Goal: Transaction & Acquisition: Purchase product/service

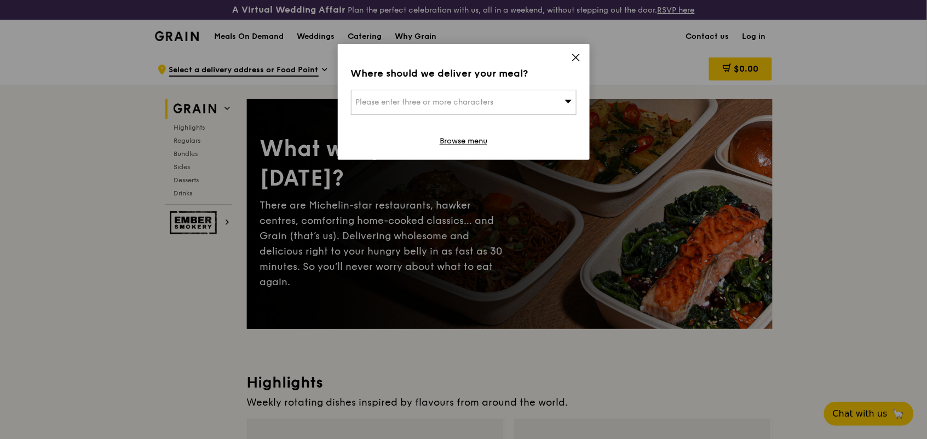
click at [573, 59] on icon at bounding box center [576, 58] width 10 height 10
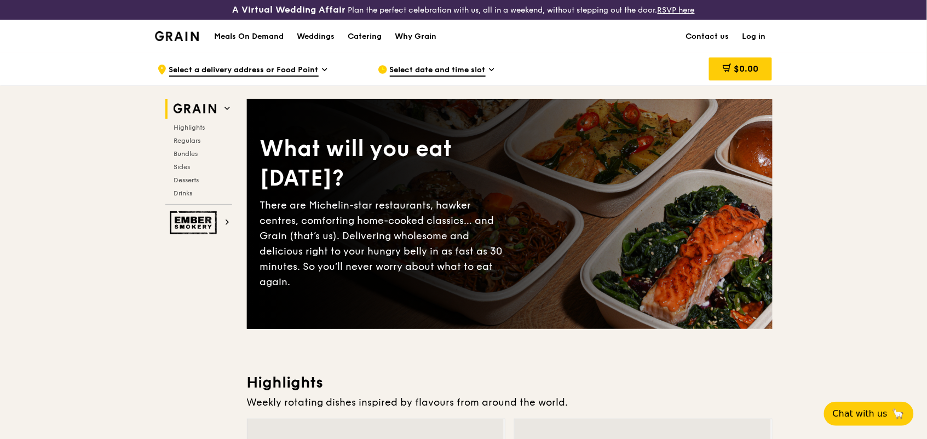
click at [763, 36] on link "Log in" at bounding box center [754, 36] width 37 height 33
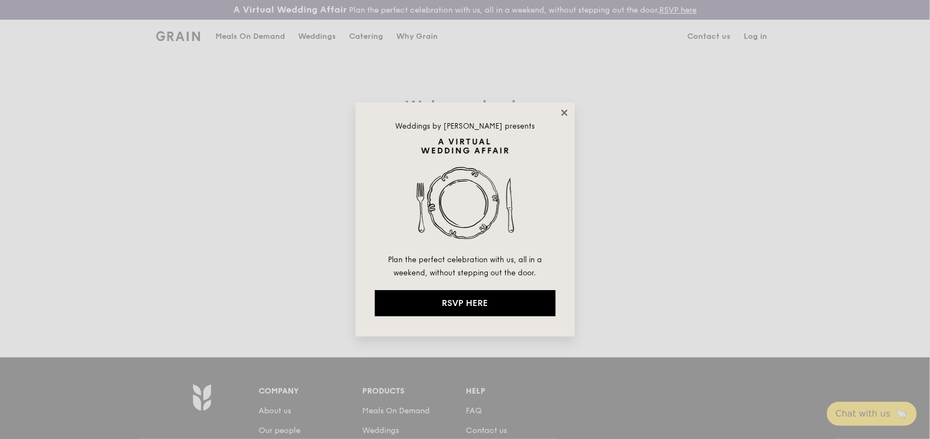
click at [563, 111] on icon at bounding box center [564, 113] width 6 height 6
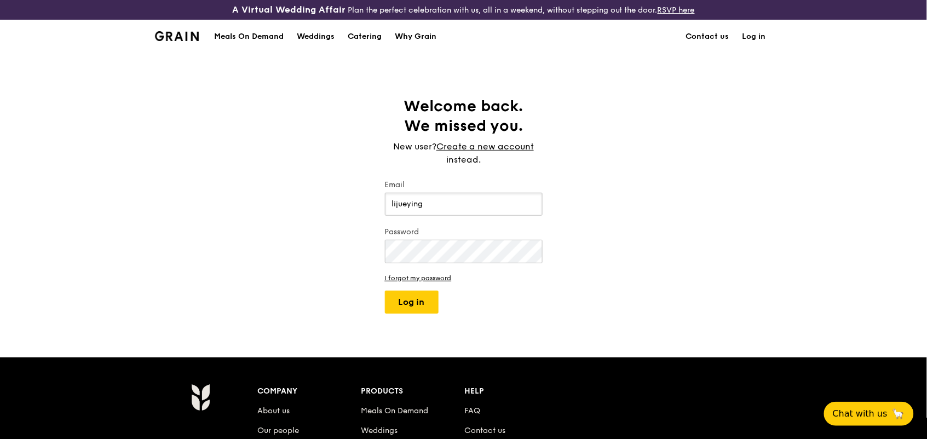
type input "[EMAIL_ADDRESS][DOMAIN_NAME]"
click at [385, 291] on button "Log in" at bounding box center [412, 302] width 54 height 23
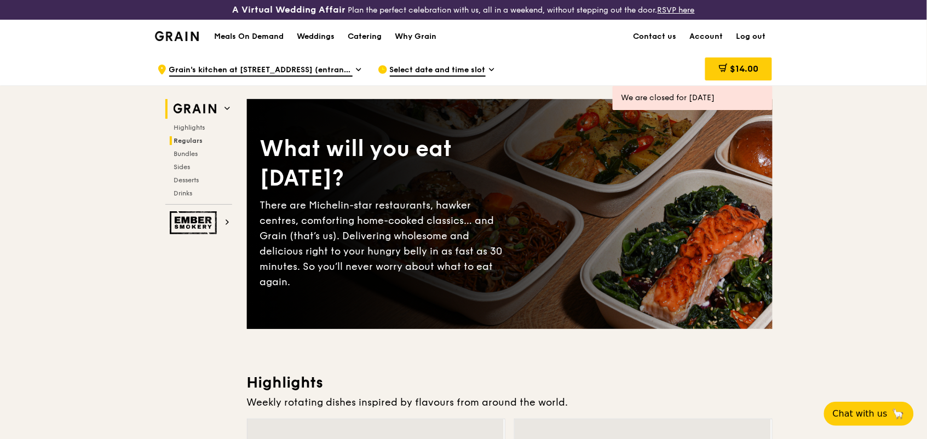
click at [177, 137] on span "Regulars" at bounding box center [188, 141] width 29 height 8
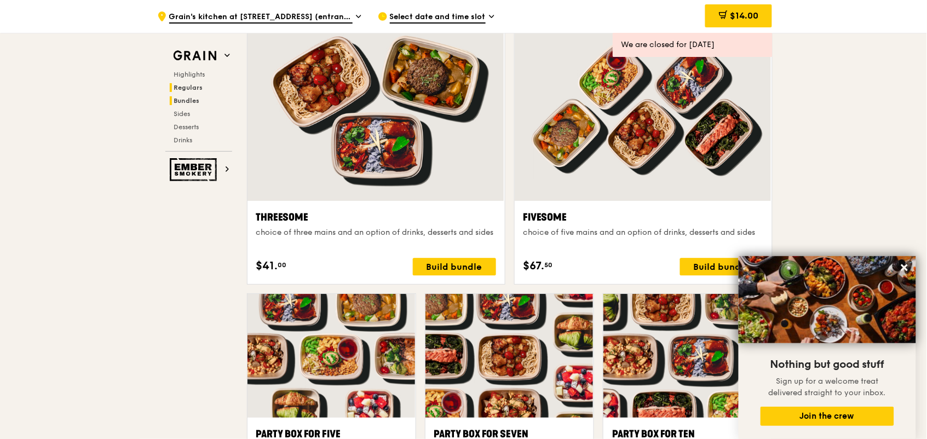
scroll to position [1930, 0]
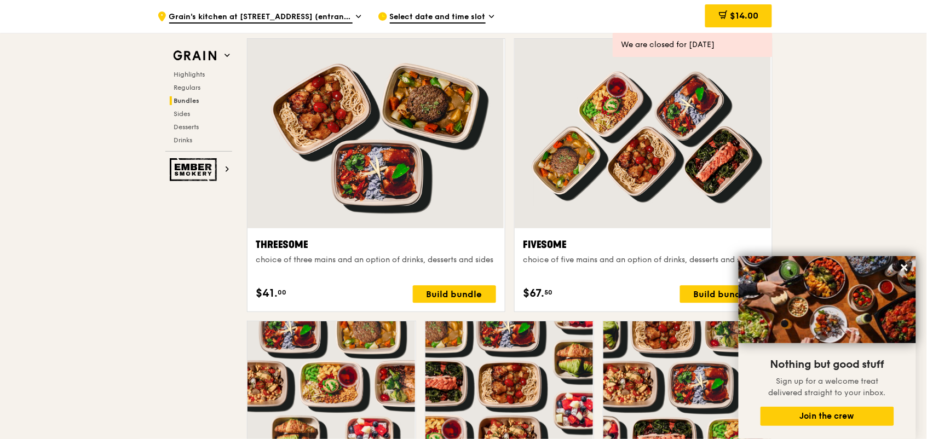
click at [445, 13] on span "Select date and time slot" at bounding box center [438, 18] width 96 height 12
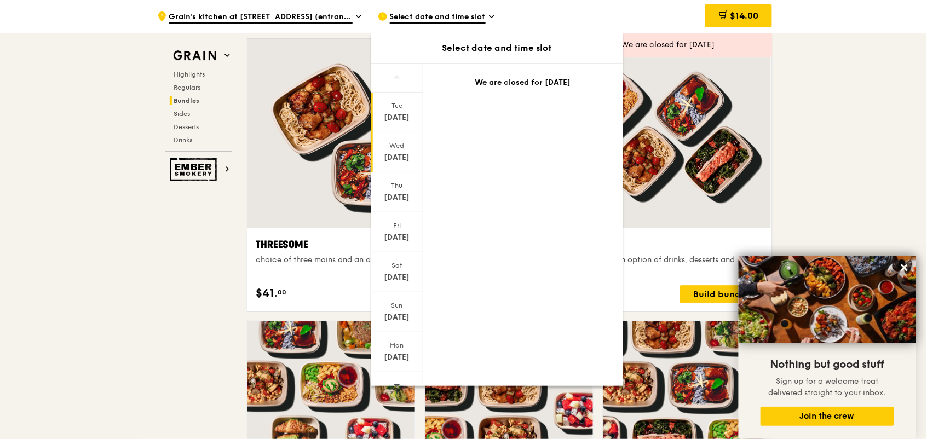
click at [389, 136] on div "[DATE]" at bounding box center [397, 153] width 52 height 40
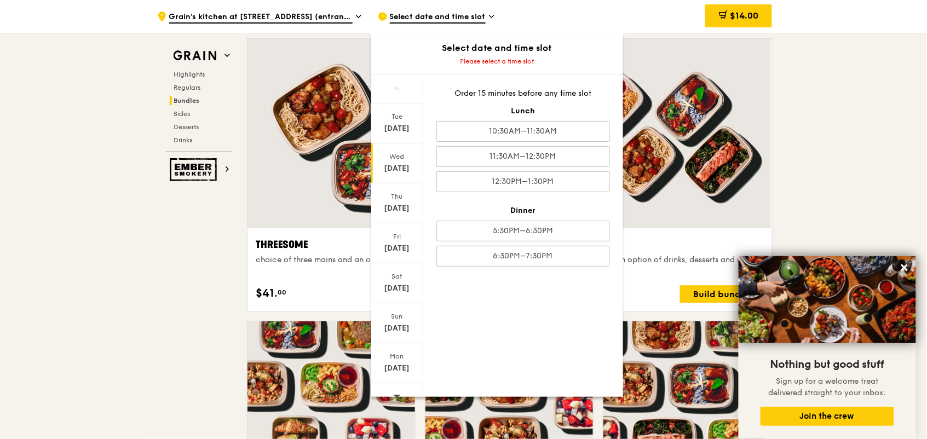
click at [386, 158] on div "Wed" at bounding box center [397, 156] width 49 height 9
click at [501, 236] on div "5:30PM–6:30PM" at bounding box center [524, 231] width 174 height 21
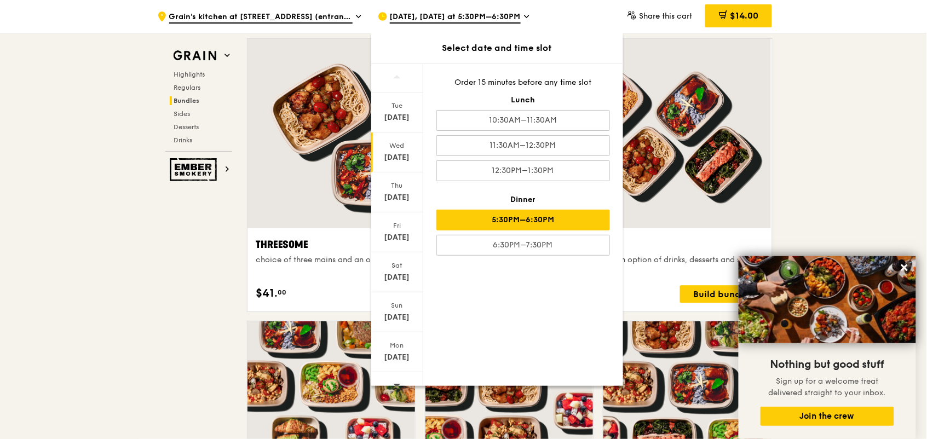
click at [658, 289] on div "$67. 50 Build bundle" at bounding box center [644, 294] width 240 height 18
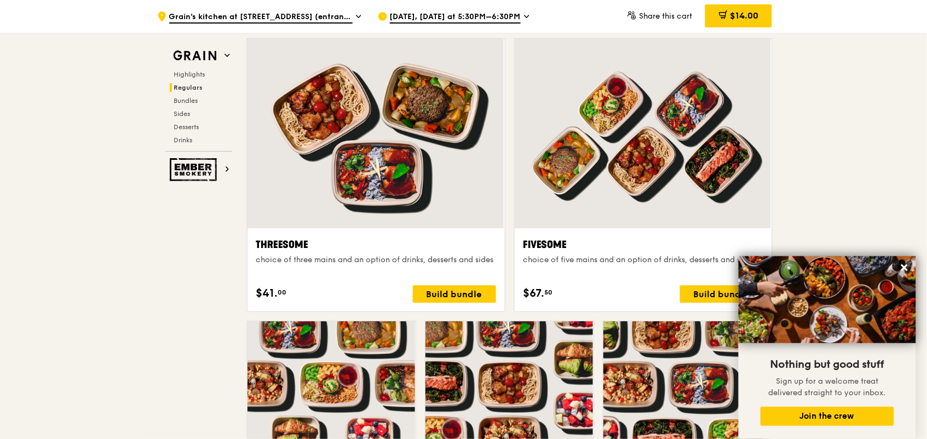
scroll to position [1545, 0]
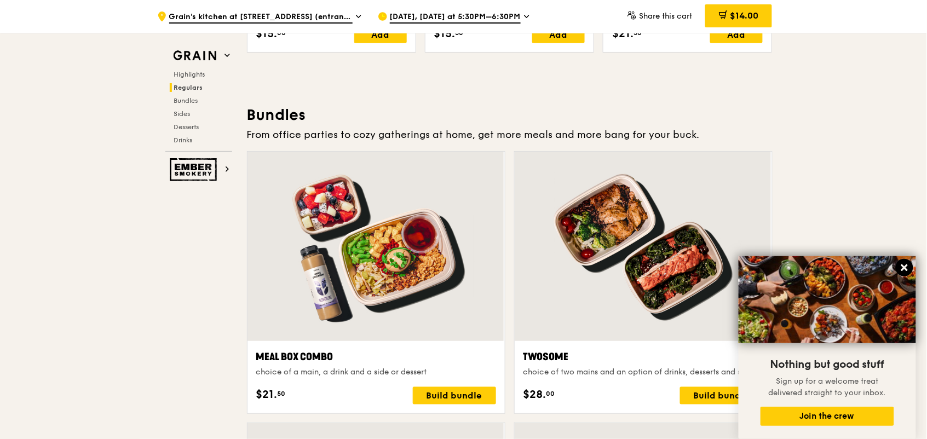
click at [907, 267] on icon at bounding box center [905, 268] width 7 height 7
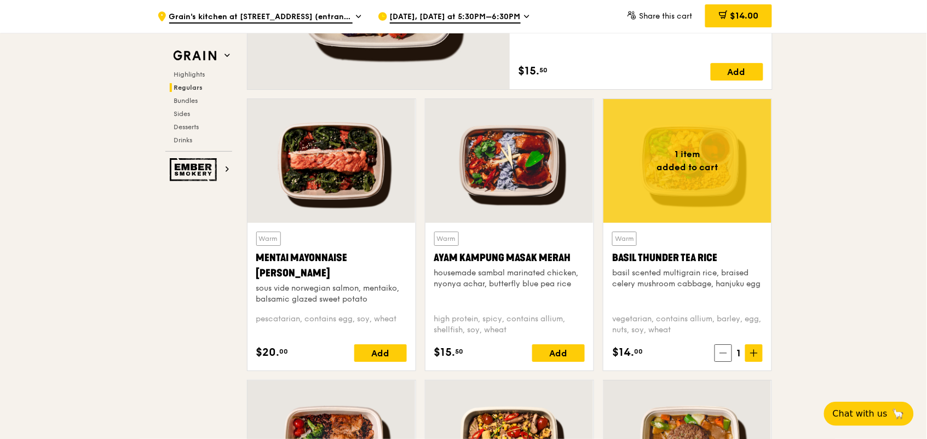
scroll to position [795, 0]
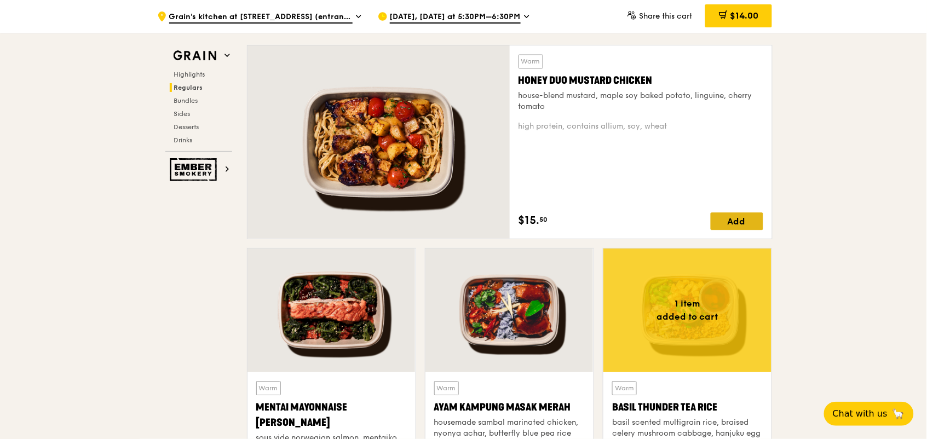
click at [725, 223] on div "Add" at bounding box center [737, 222] width 53 height 18
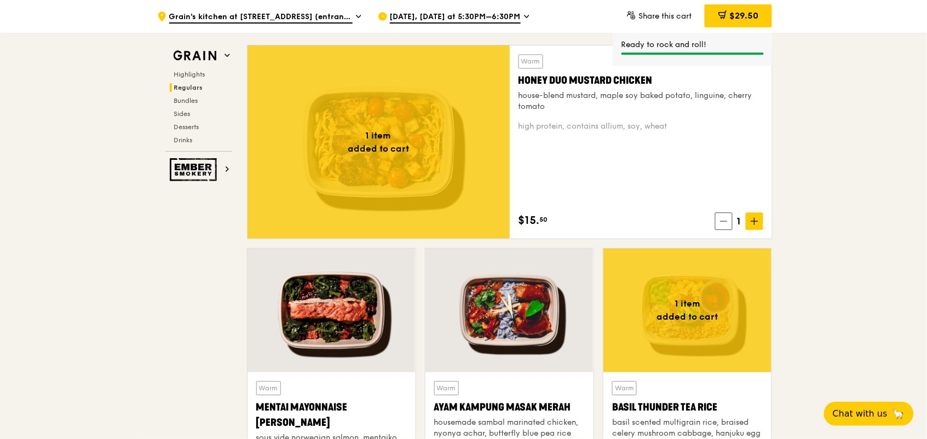
click at [725, 223] on icon at bounding box center [724, 221] width 8 height 8
click at [725, 191] on div "Warm Honey Duo Mustard Chicken house-blend mustard, maple soy baked potato, lin…" at bounding box center [641, 142] width 245 height 176
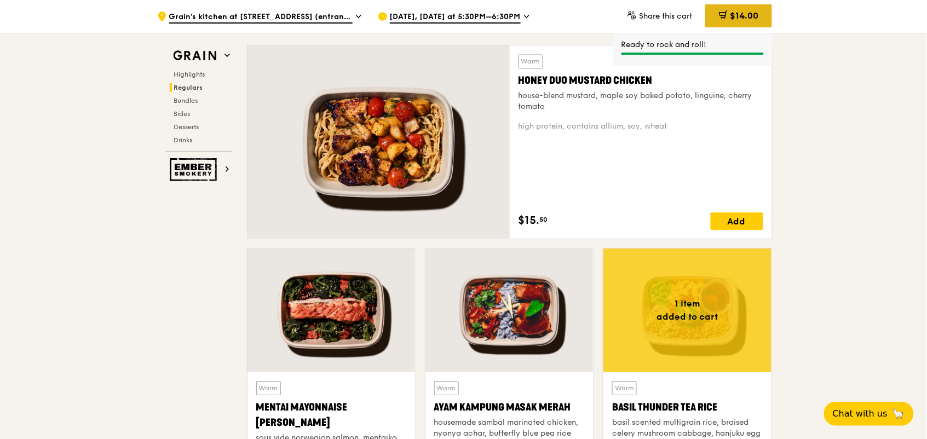
drag, startPoint x: 726, startPoint y: 182, endPoint x: 735, endPoint y: 14, distance: 168.4
click at [735, 14] on span "$14.00" at bounding box center [744, 15] width 28 height 10
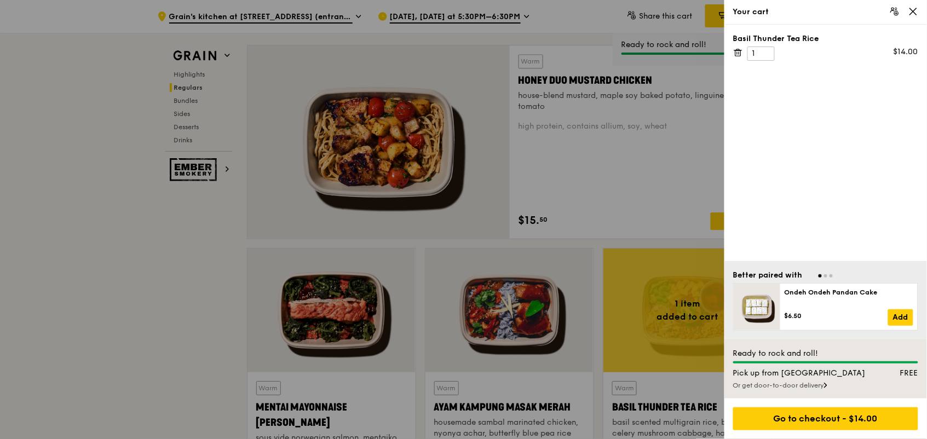
click at [642, 146] on div at bounding box center [463, 219] width 927 height 439
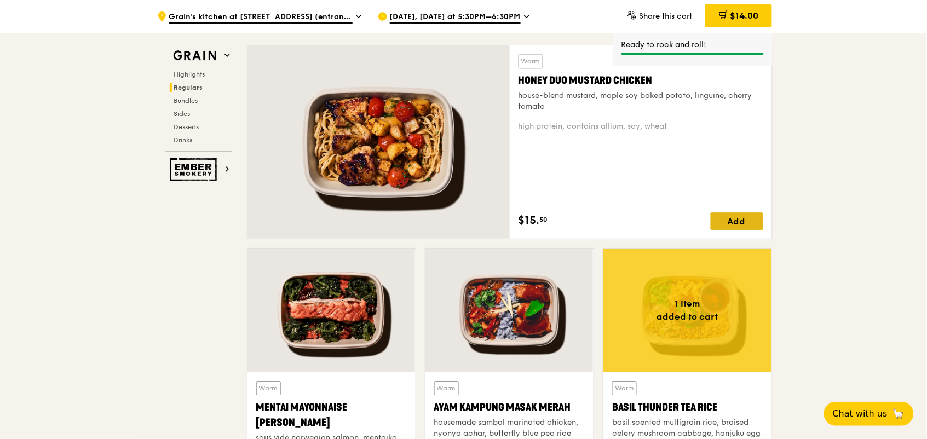
click at [730, 217] on div "Add" at bounding box center [737, 222] width 53 height 18
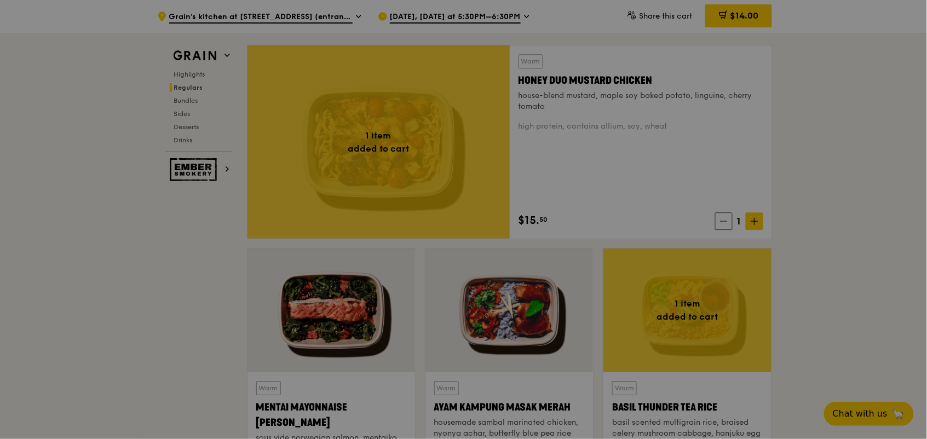
click at [730, 217] on div at bounding box center [463, 219] width 927 height 439
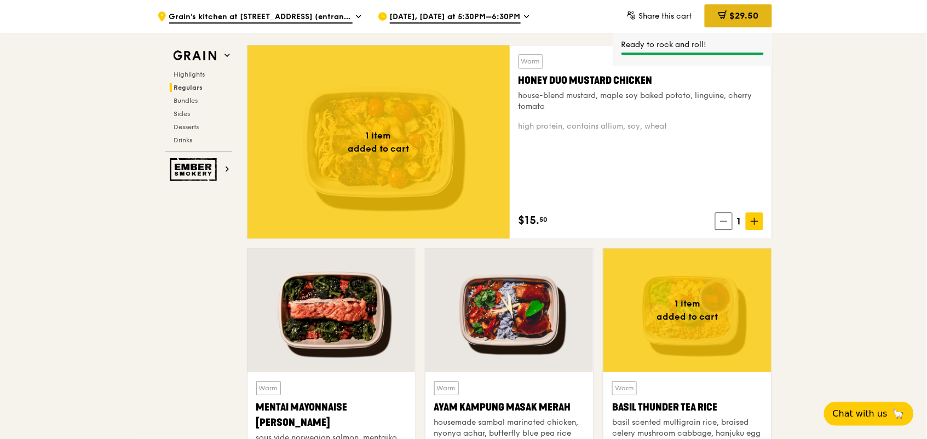
click at [724, 9] on div "$29.50" at bounding box center [738, 15] width 67 height 23
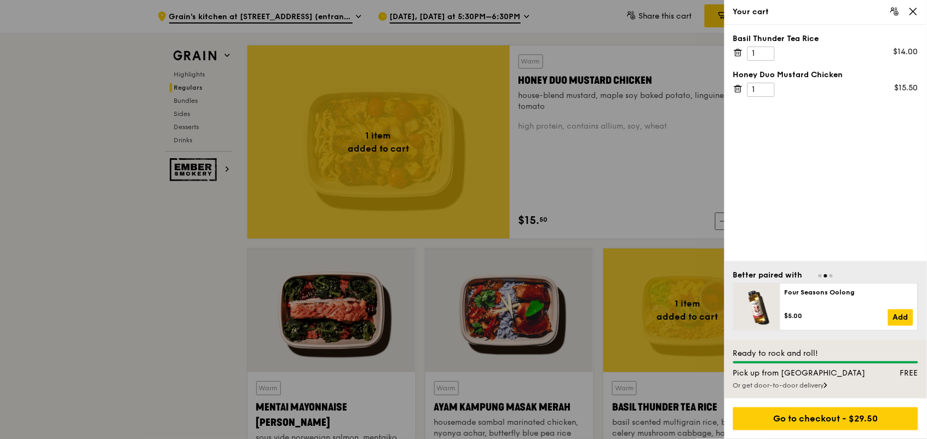
click at [622, 127] on div at bounding box center [463, 219] width 927 height 439
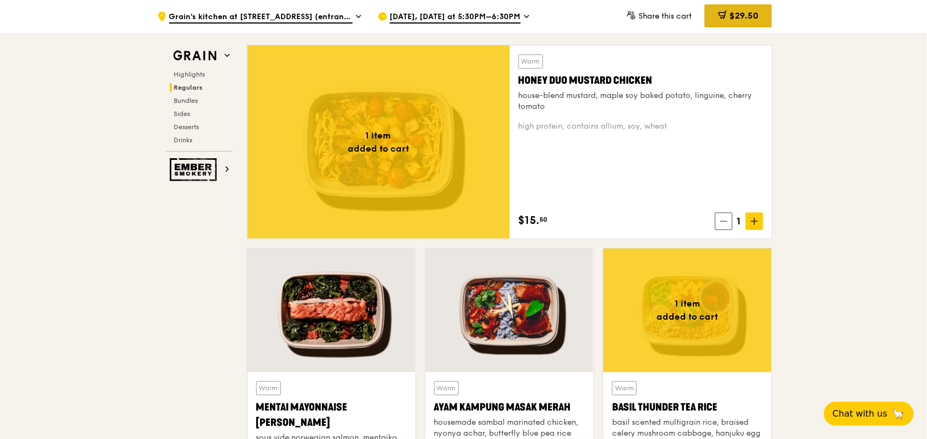
click at [748, 19] on span "$29.50" at bounding box center [744, 15] width 29 height 10
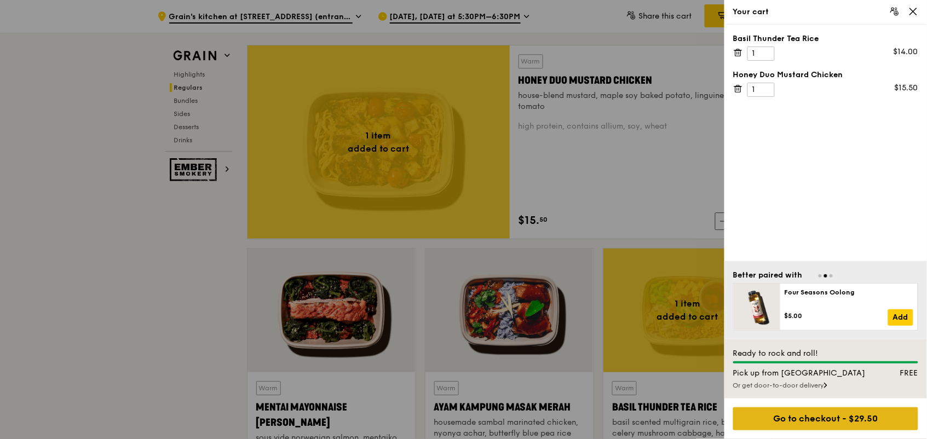
click at [808, 417] on div "Go to checkout - $29.50" at bounding box center [825, 419] width 185 height 23
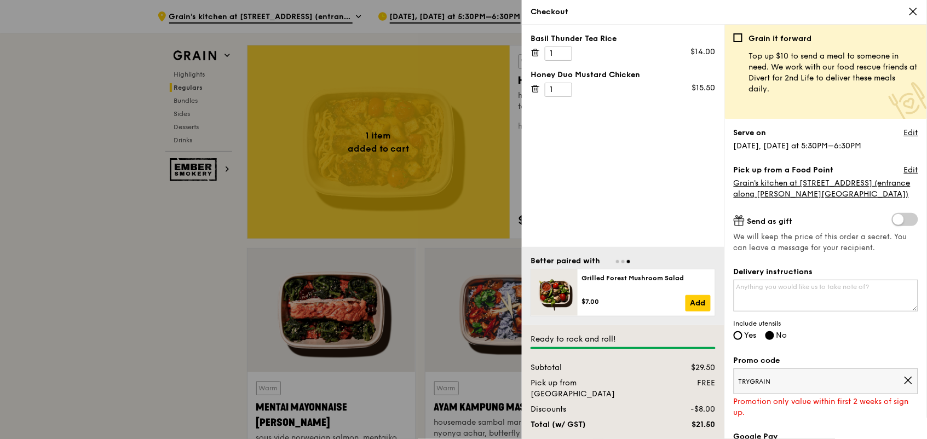
click at [817, 381] on span "TRYGRAIN" at bounding box center [821, 381] width 165 height 9
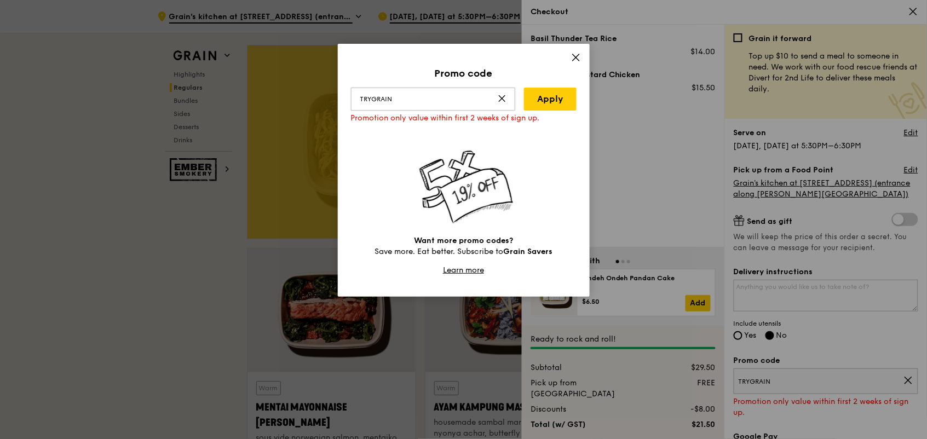
click at [446, 89] on input "TRYGRAIN" at bounding box center [433, 99] width 164 height 23
type input "surprisegift"
click at [532, 110] on link "Apply" at bounding box center [550, 99] width 53 height 23
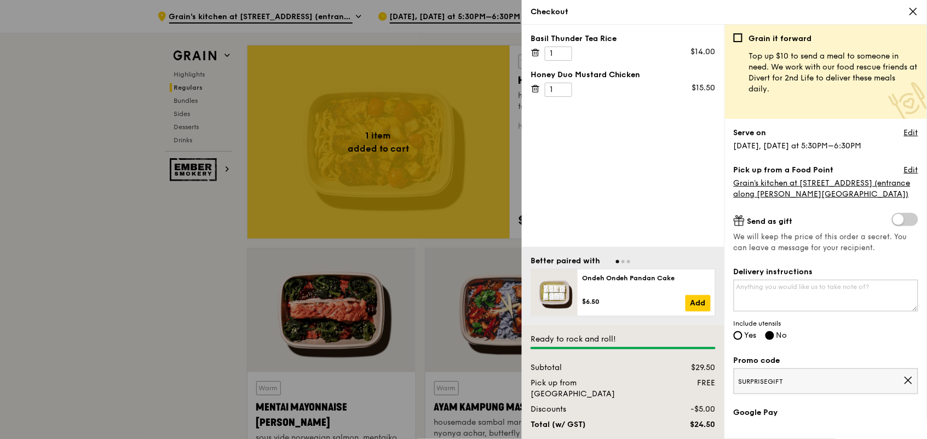
scroll to position [130, 0]
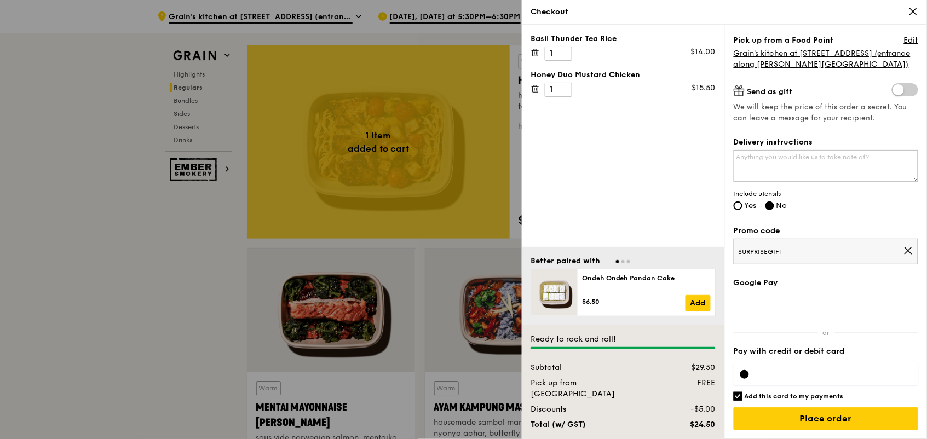
click at [425, 159] on div at bounding box center [463, 219] width 927 height 439
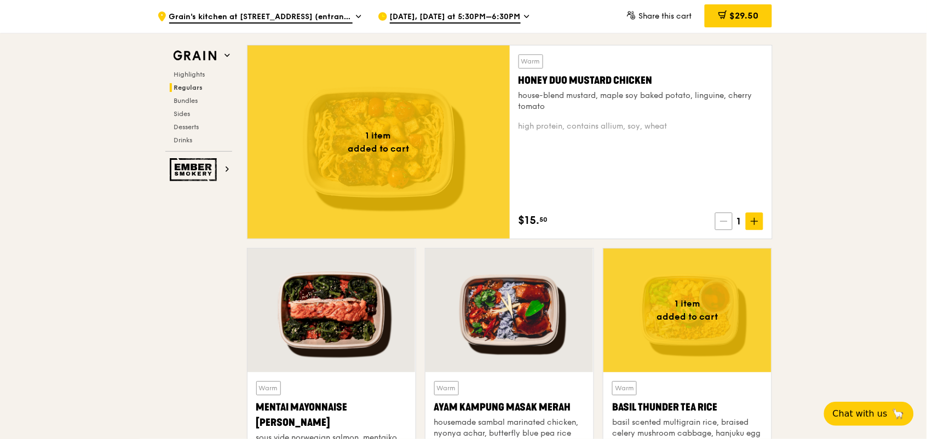
click at [721, 222] on icon at bounding box center [724, 221] width 8 height 8
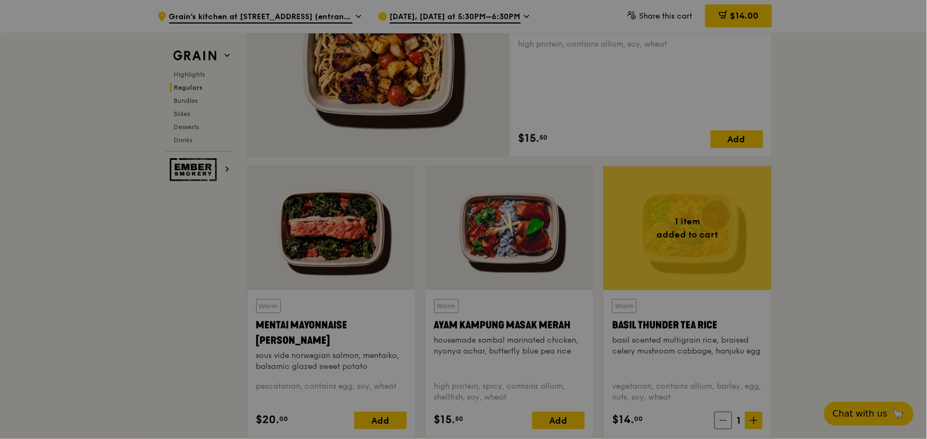
scroll to position [905, 0]
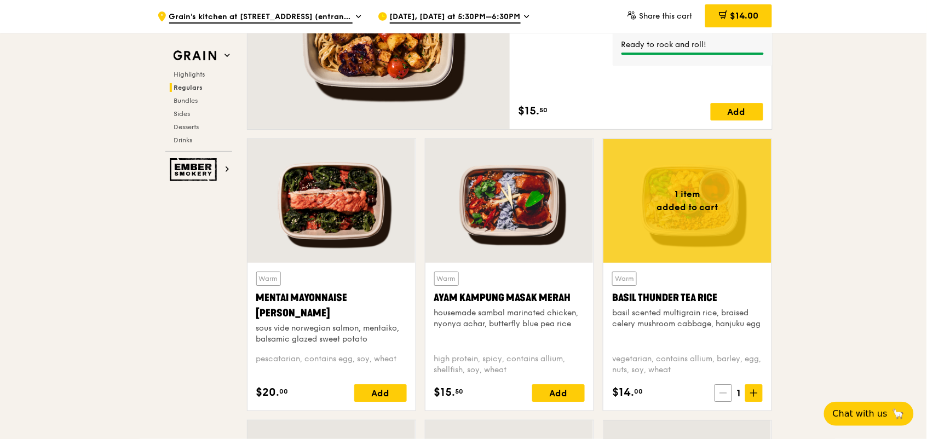
click at [716, 395] on span at bounding box center [724, 394] width 18 height 18
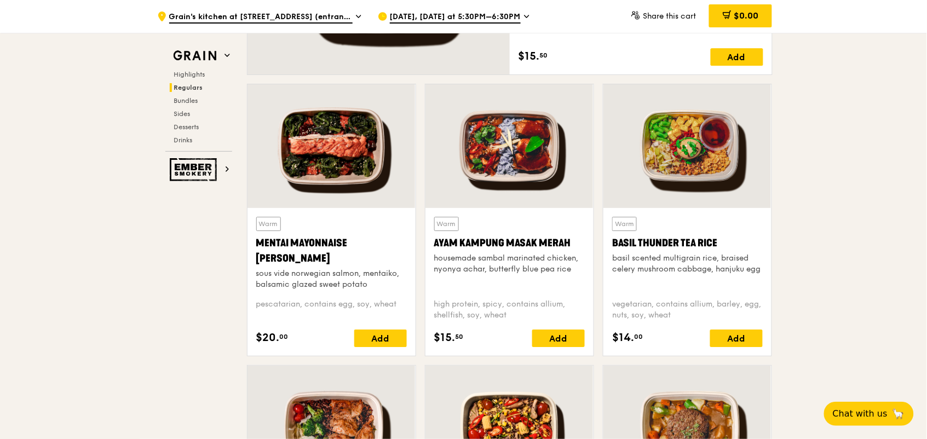
scroll to position [877, 0]
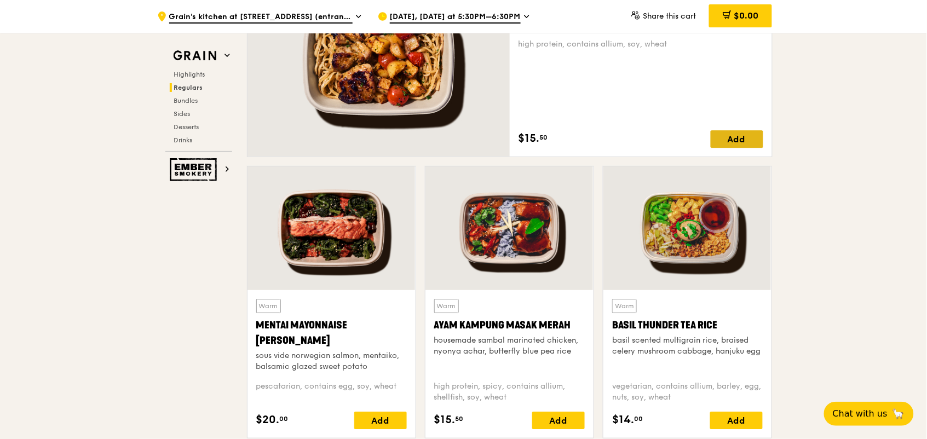
click at [731, 141] on div "Add" at bounding box center [737, 139] width 53 height 18
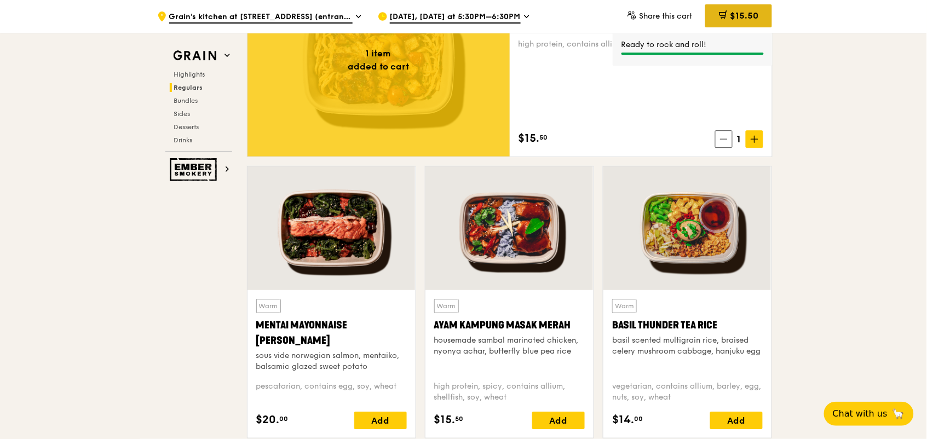
click at [735, 22] on div "$15.50" at bounding box center [738, 15] width 67 height 23
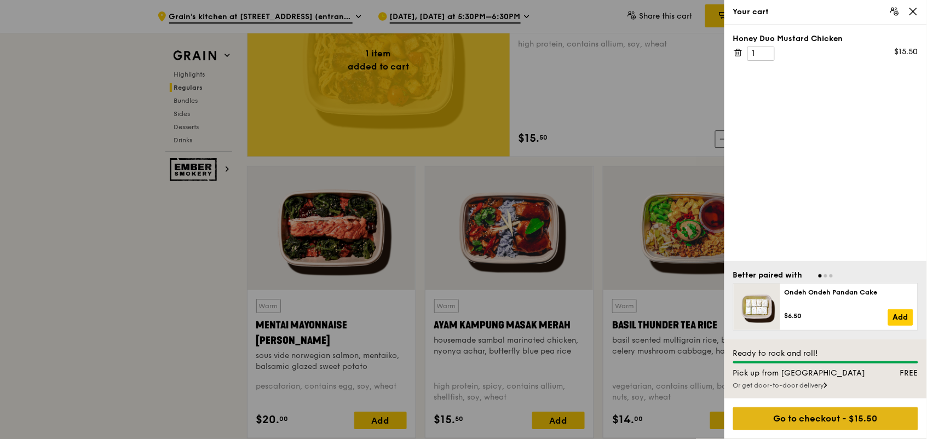
click at [828, 419] on div "Go to checkout - $15.50" at bounding box center [825, 419] width 185 height 23
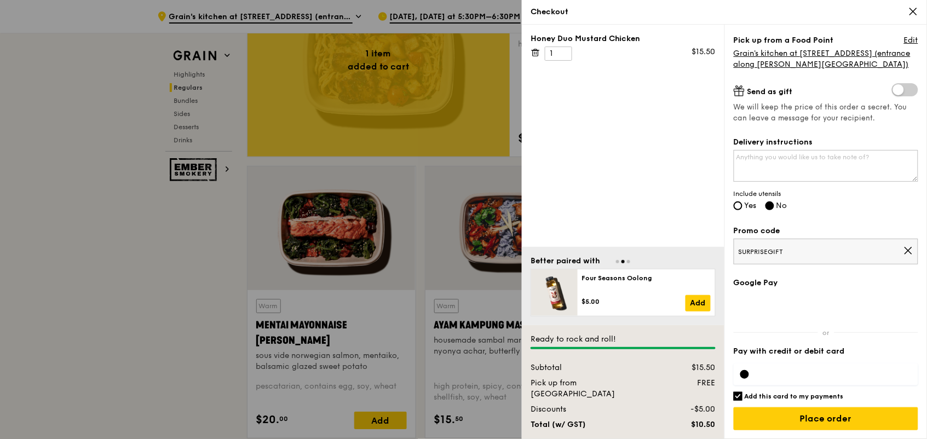
click at [811, 250] on span "SURPRISEGIFT" at bounding box center [821, 252] width 165 height 9
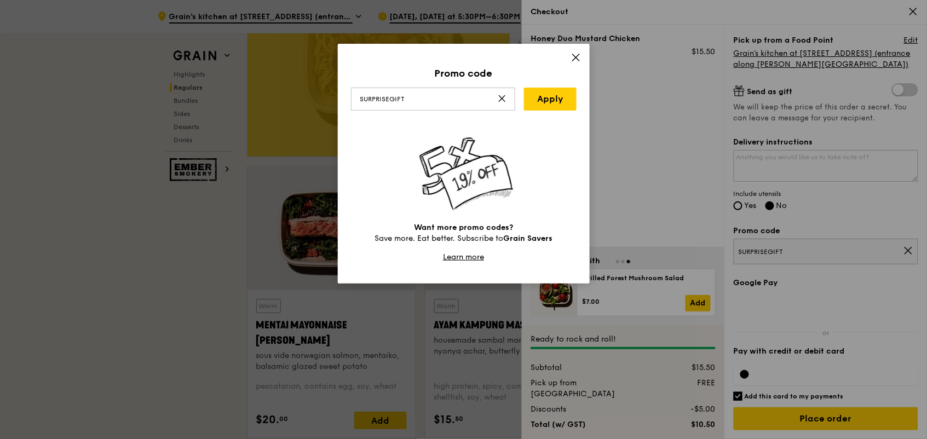
click at [499, 94] on icon at bounding box center [502, 98] width 9 height 9
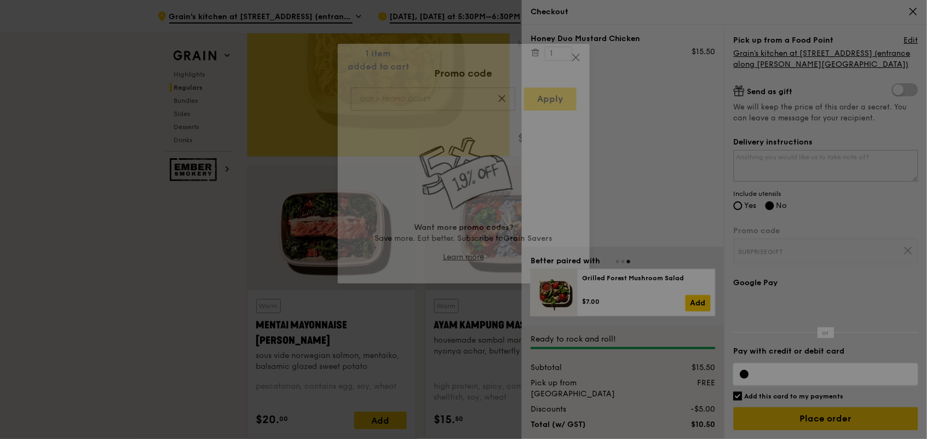
scroll to position [116, 0]
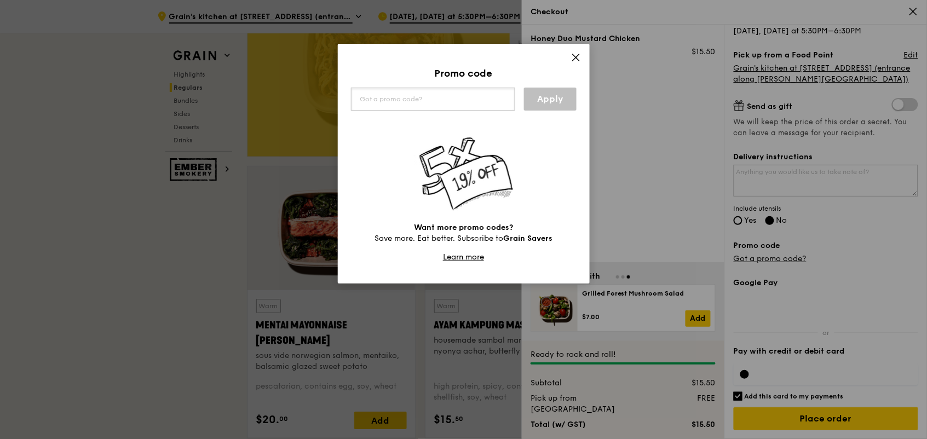
click at [455, 97] on input "text" at bounding box center [433, 99] width 164 height 23
click at [543, 103] on link "Apply" at bounding box center [550, 99] width 53 height 23
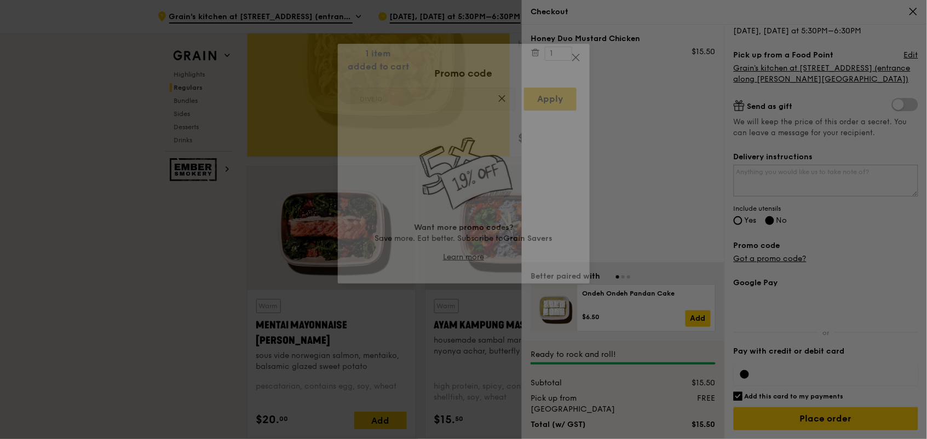
type input "DIVE10"
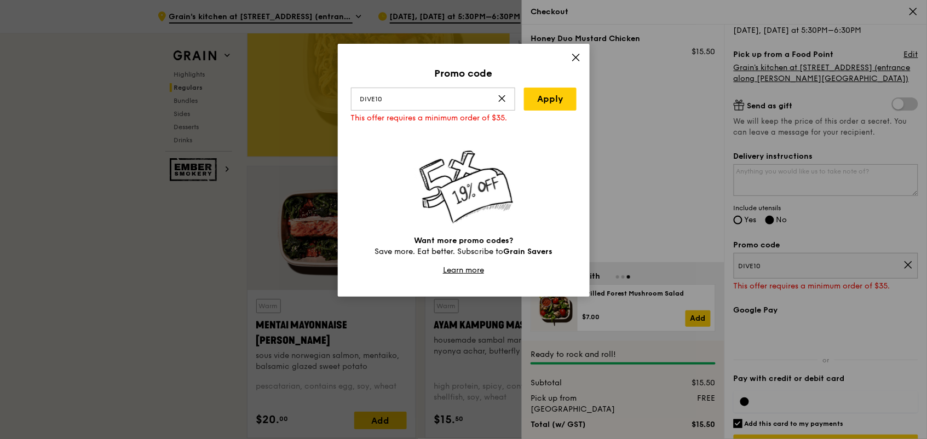
click at [571, 61] on icon at bounding box center [576, 58] width 10 height 10
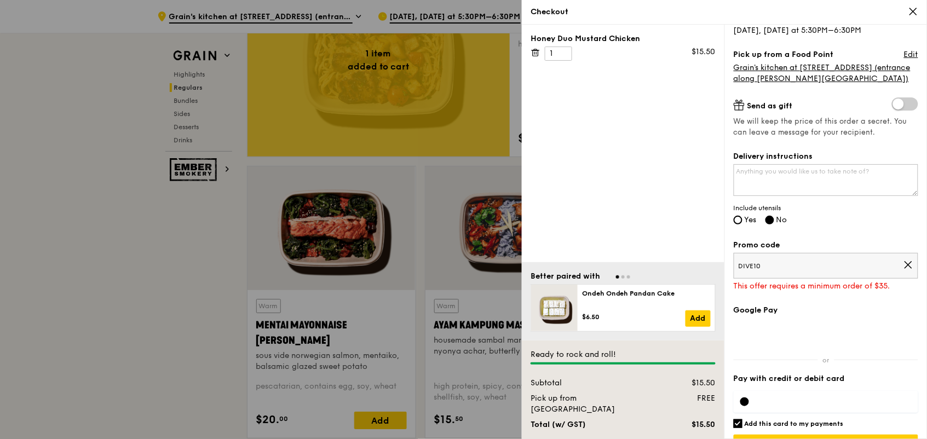
click at [489, 143] on div at bounding box center [463, 219] width 927 height 439
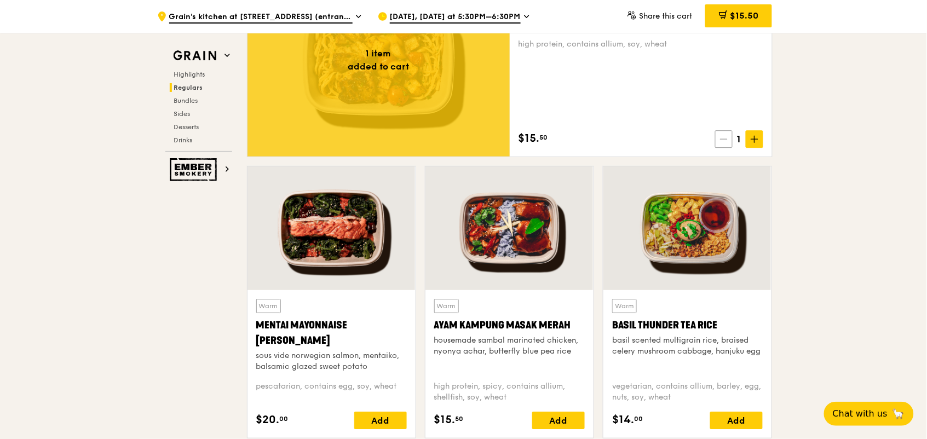
click at [718, 141] on span at bounding box center [724, 139] width 18 height 18
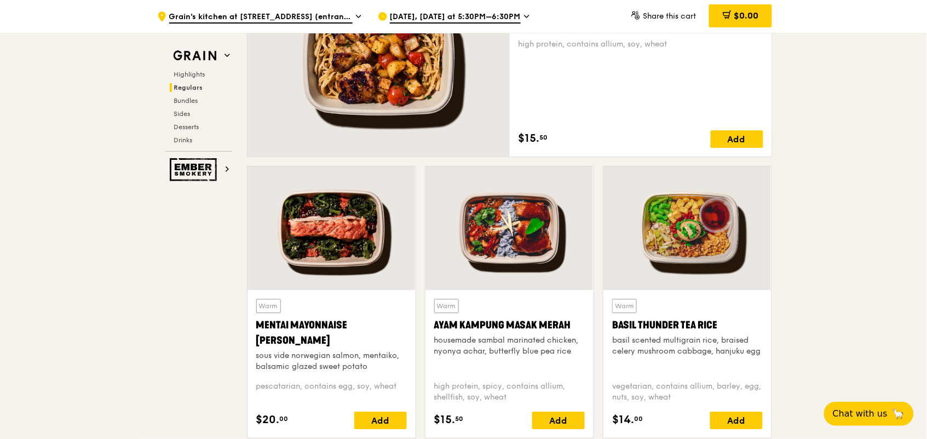
click at [299, 0] on div ".cls-1 { fill: none; stroke: #fff; stroke-linecap: round; stroke-linejoin: roun…" at bounding box center [258, 16] width 203 height 33
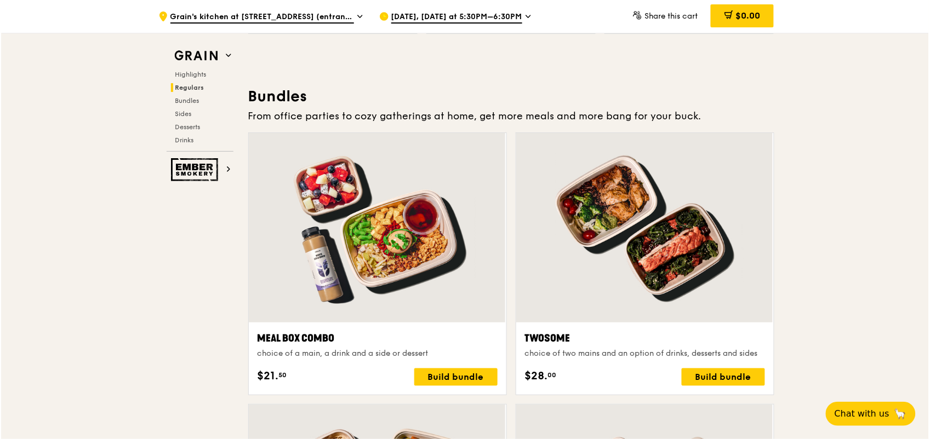
scroll to position [1565, 0]
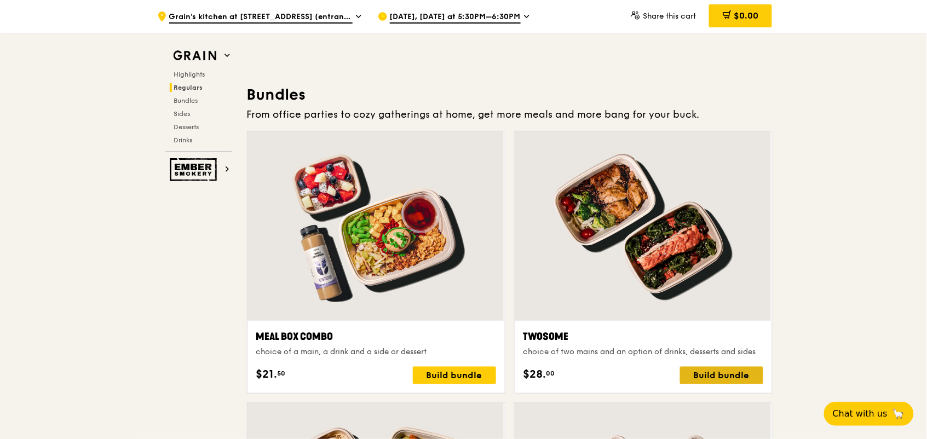
click at [737, 378] on div "Build bundle" at bounding box center [721, 376] width 83 height 18
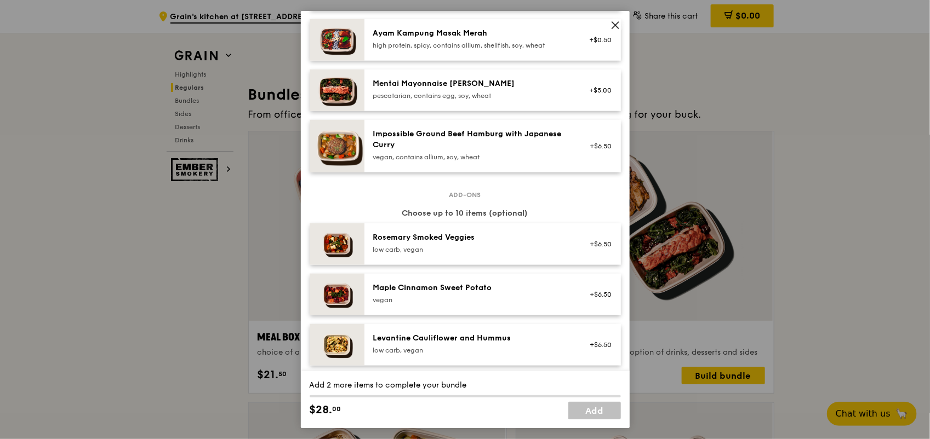
scroll to position [434, 0]
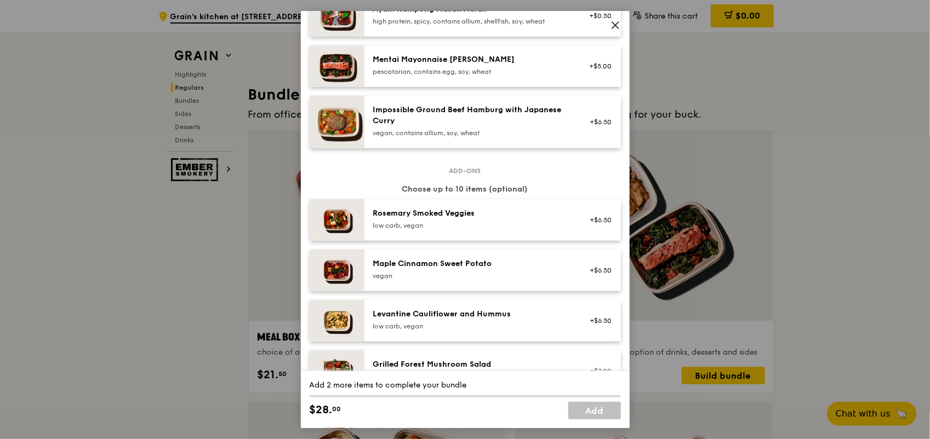
click at [619, 28] on icon at bounding box center [615, 25] width 10 height 10
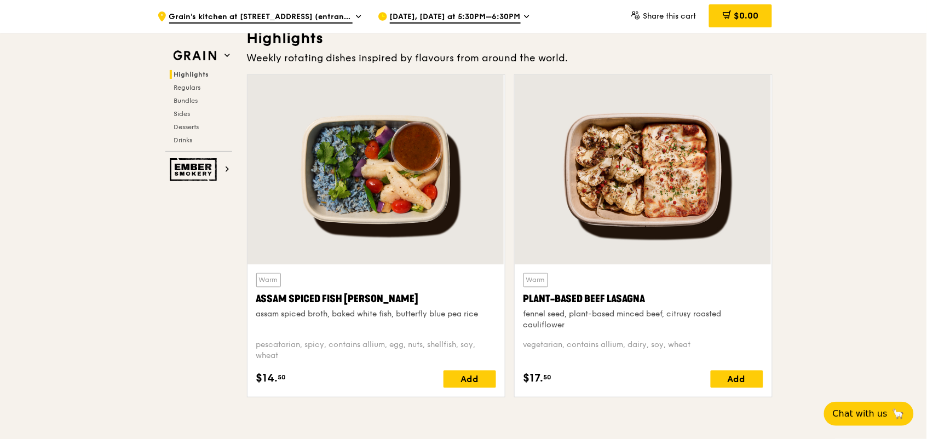
scroll to position [341, 0]
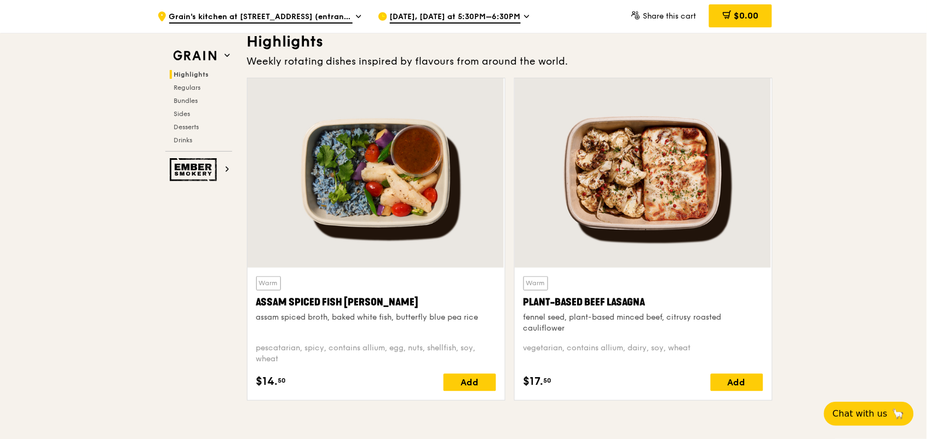
click at [682, 217] on div at bounding box center [643, 173] width 257 height 190
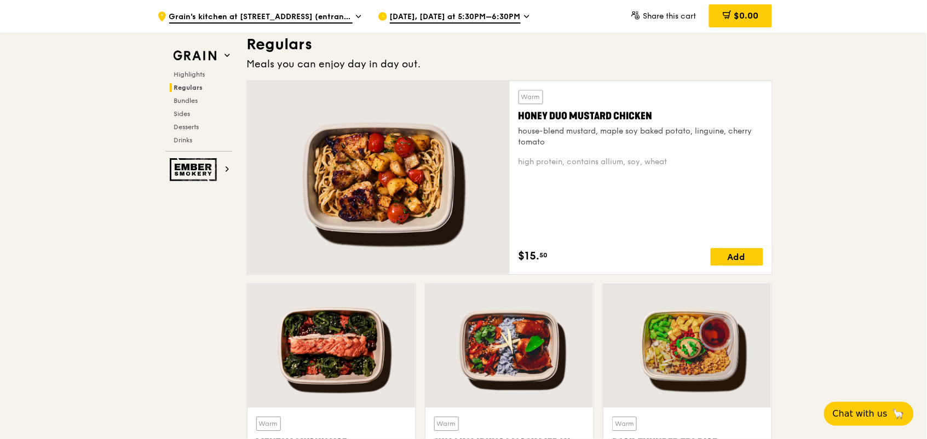
scroll to position [779, 0]
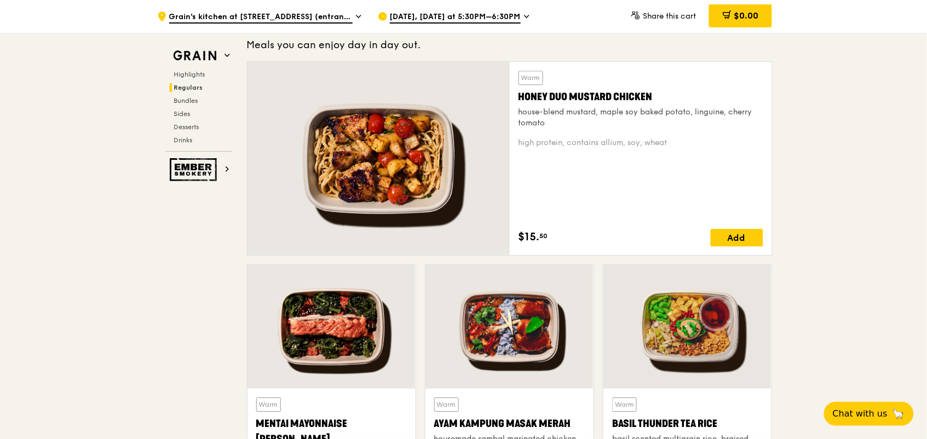
click at [439, 13] on span "[DATE], [DATE] at 5:30PM–6:30PM" at bounding box center [455, 18] width 131 height 12
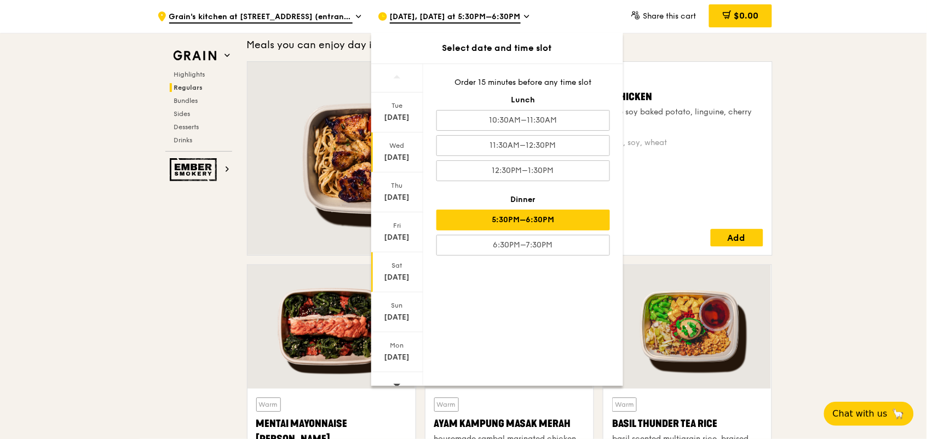
click at [395, 276] on div "[DATE]" at bounding box center [397, 277] width 49 height 11
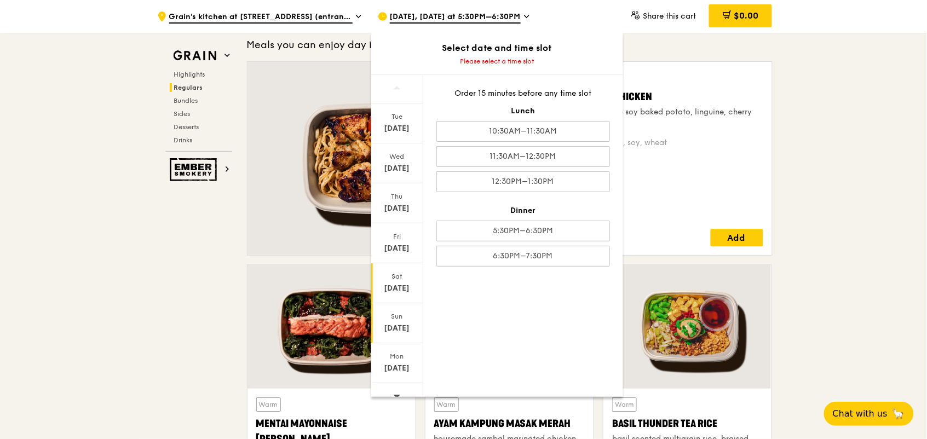
click at [391, 318] on div "Sun" at bounding box center [397, 316] width 49 height 9
click at [399, 285] on div "[DATE]" at bounding box center [397, 288] width 49 height 11
click at [404, 305] on div "[DATE]" at bounding box center [397, 323] width 52 height 40
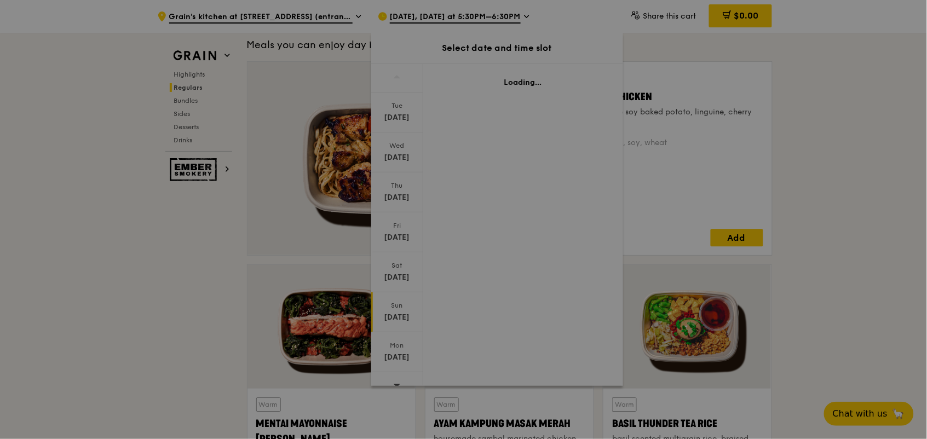
click at [404, 305] on div at bounding box center [463, 219] width 927 height 439
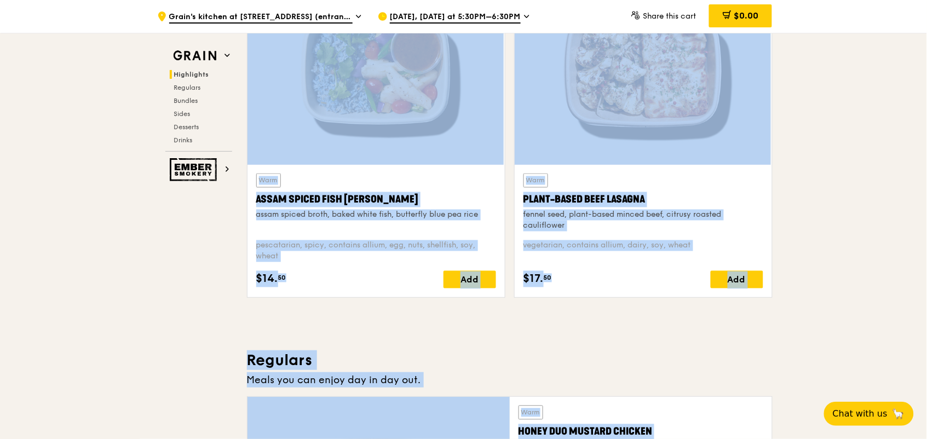
scroll to position [0, 0]
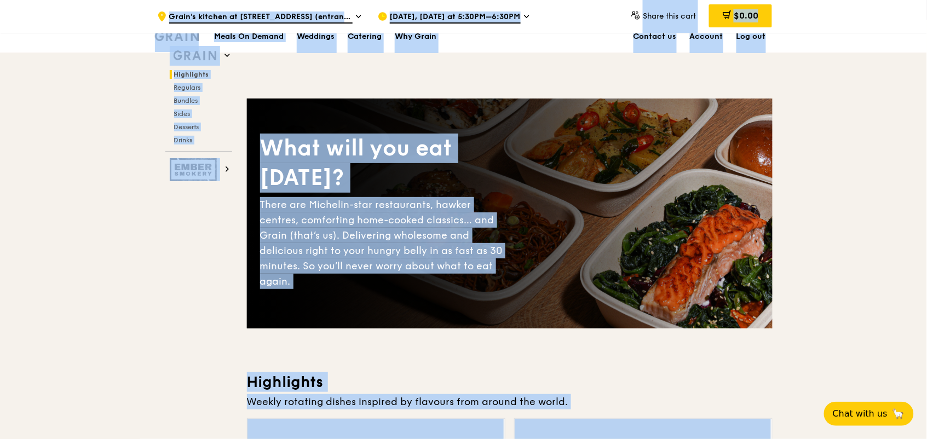
drag, startPoint x: 404, startPoint y: 305, endPoint x: 399, endPoint y: -51, distance: 356.1
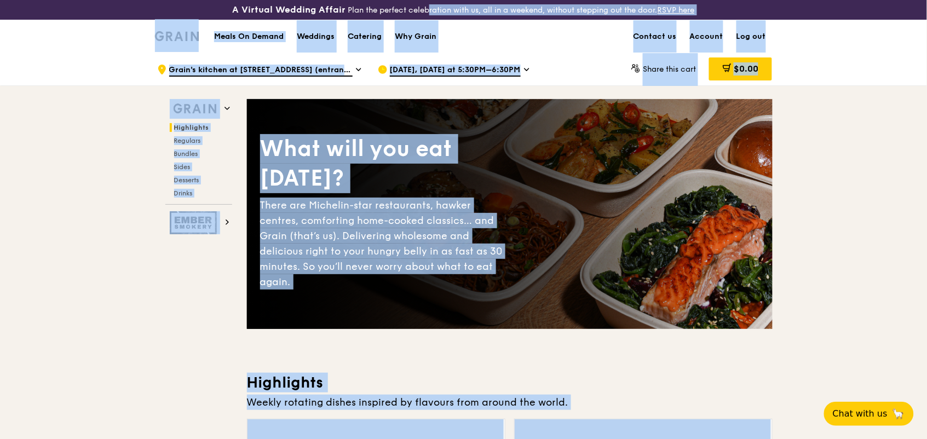
drag, startPoint x: 399, startPoint y: -51, endPoint x: 492, endPoint y: 69, distance: 151.9
click at [492, 69] on span "[DATE], [DATE] at 5:30PM–6:30PM" at bounding box center [455, 71] width 131 height 12
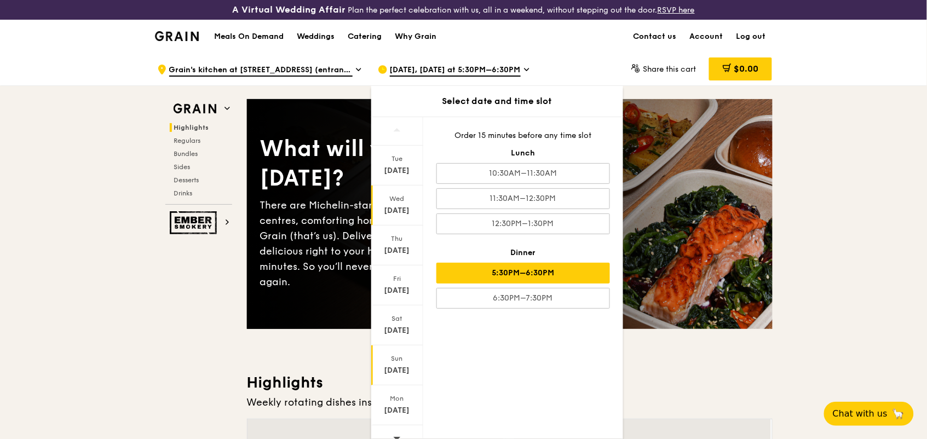
click at [406, 358] on div "Sun" at bounding box center [397, 358] width 49 height 9
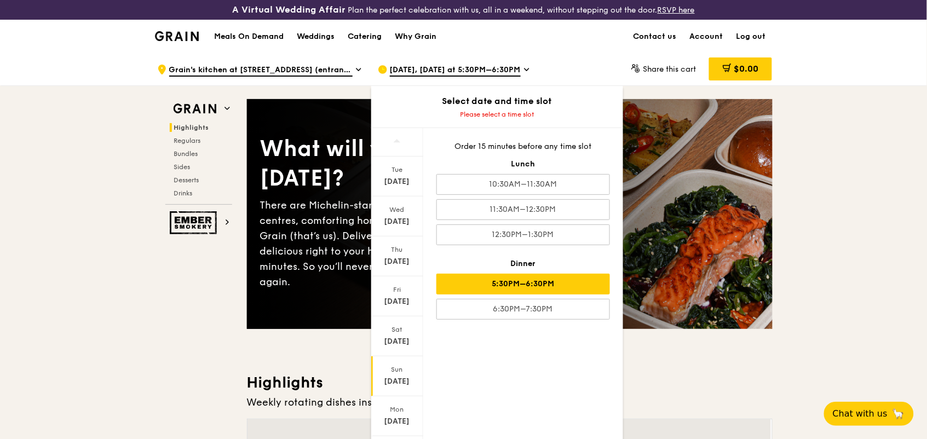
click at [467, 295] on div "5:30PM–6:30PM" at bounding box center [524, 284] width 174 height 21
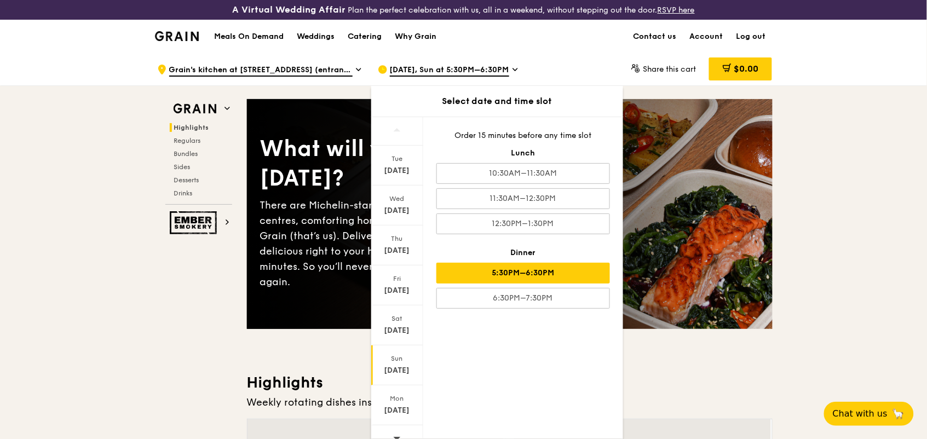
click at [467, 295] on div "6:30PM–7:30PM" at bounding box center [524, 298] width 174 height 21
